Goal: Book appointment/travel/reservation

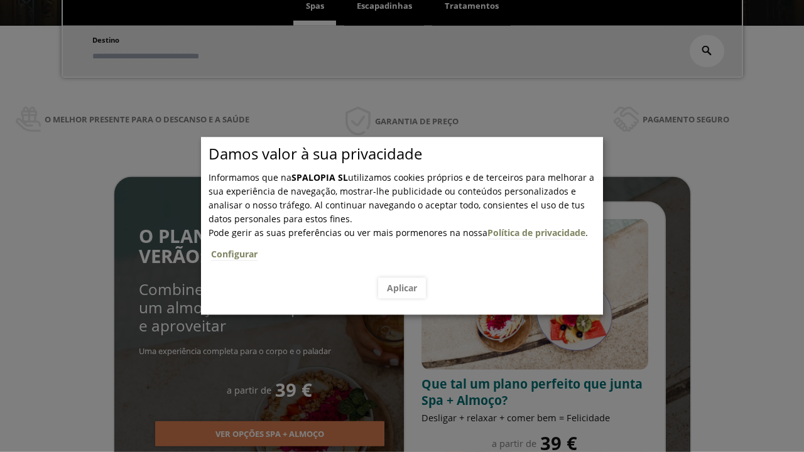
scroll to position [214, 0]
click at [385, 6] on span "Escapadinhas" at bounding box center [384, 5] width 55 height 11
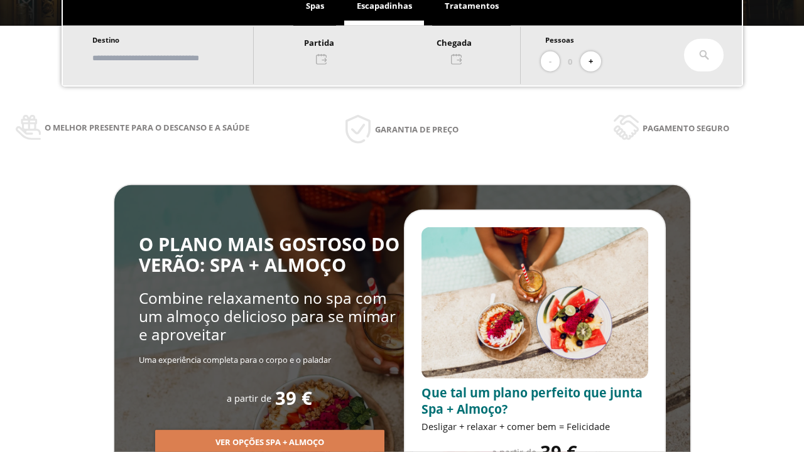
click at [177, 58] on input "text" at bounding box center [167, 58] width 156 height 22
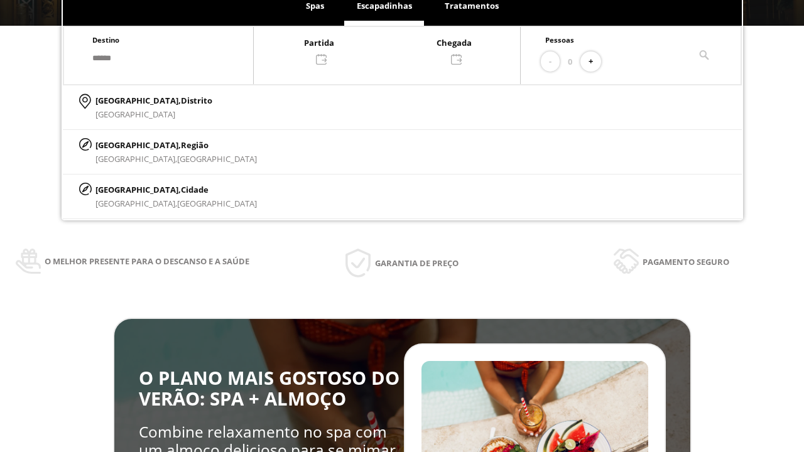
type input "******"
click at [126, 189] on p "[GEOGRAPHIC_DATA], Cidade" at bounding box center [176, 190] width 161 height 14
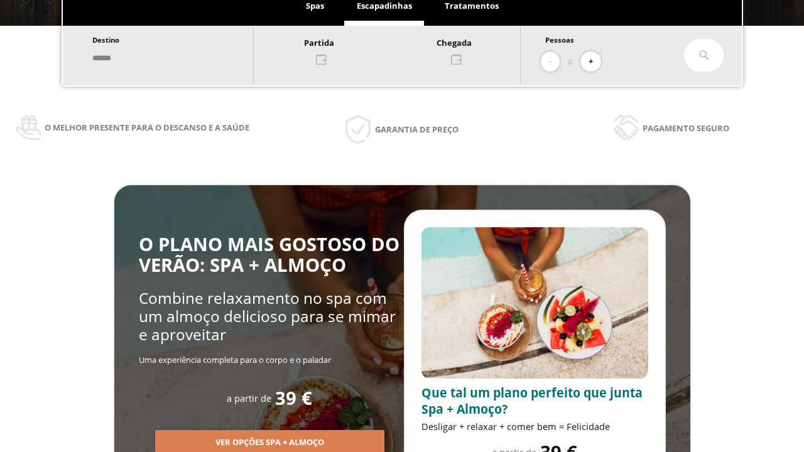
click at [400, 50] on div at bounding box center [387, 50] width 266 height 30
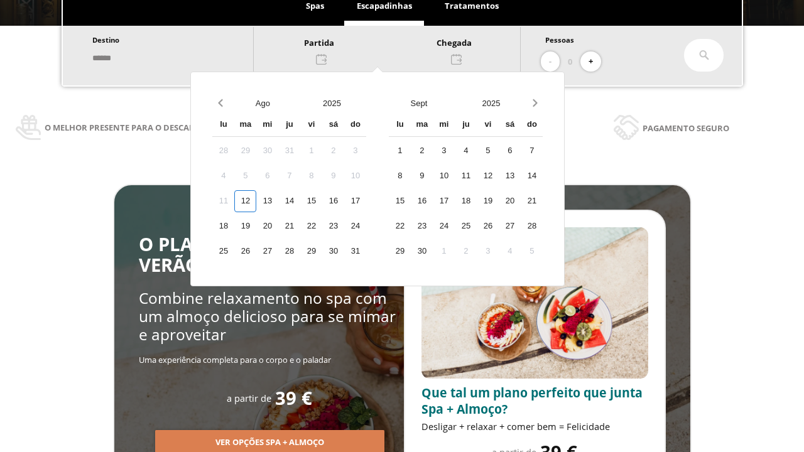
click at [300, 201] on div "14" at bounding box center [289, 201] width 22 height 22
click at [322, 201] on div "15" at bounding box center [311, 201] width 22 height 22
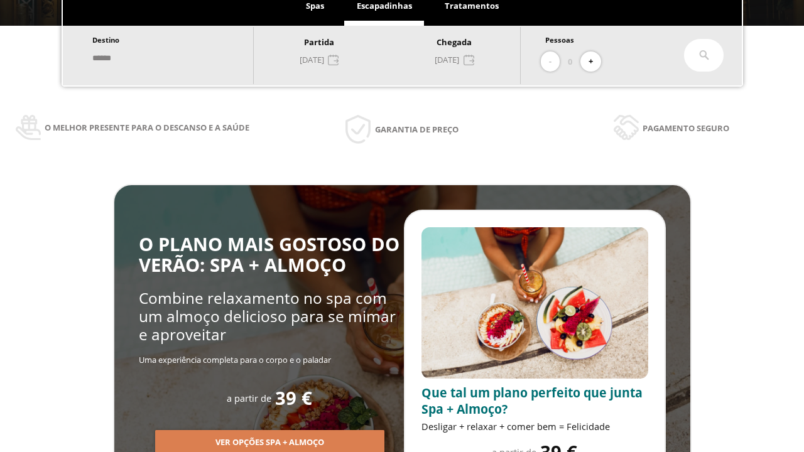
click at [595, 62] on button "+" at bounding box center [591, 62] width 21 height 21
click at [704, 55] on icon at bounding box center [704, 55] width 10 height 10
